Goal: Task Accomplishment & Management: Complete application form

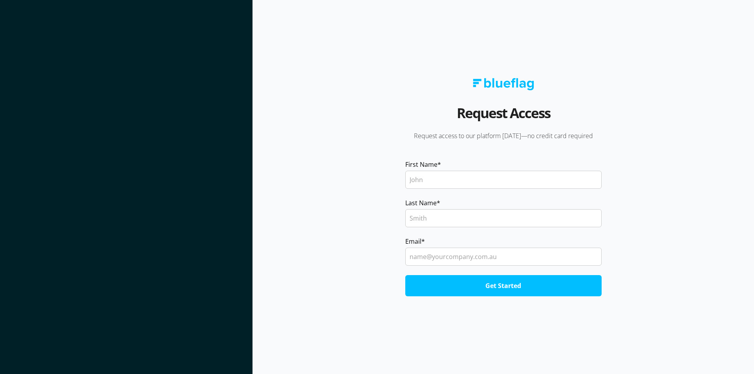
click at [456, 179] on input "First Name *" at bounding box center [503, 180] width 196 height 18
type input "Test"
type input "G"
type input "greycatstar@gmail.com"
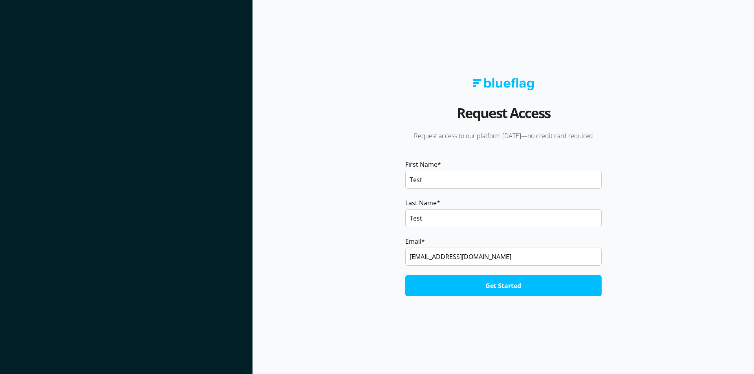
click at [512, 282] on input "Get Started" at bounding box center [503, 285] width 196 height 21
